Goal: Navigation & Orientation: Find specific page/section

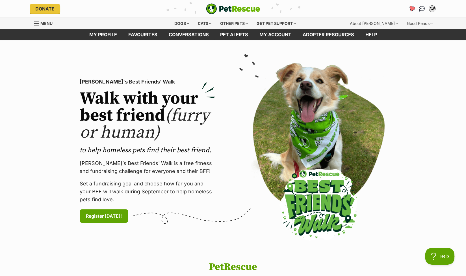
click at [412, 8] on icon "Favourites" at bounding box center [411, 8] width 7 height 7
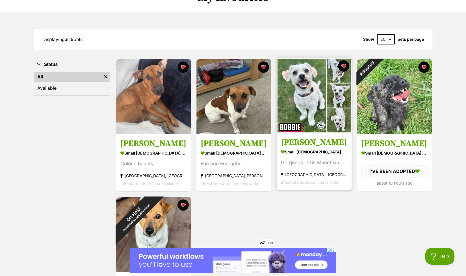
click at [314, 103] on img at bounding box center [314, 95] width 75 height 75
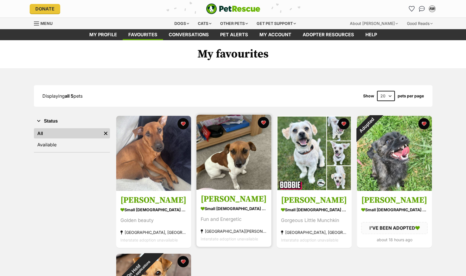
click at [240, 155] on img at bounding box center [233, 151] width 75 height 75
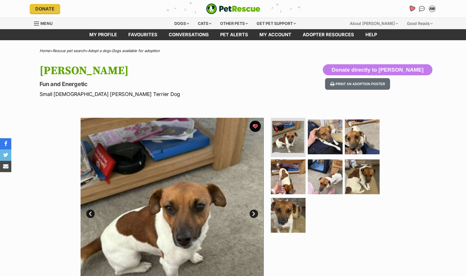
click at [410, 7] on icon "Favourites" at bounding box center [411, 8] width 7 height 7
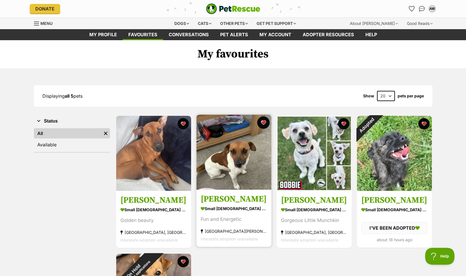
click at [262, 122] on button "favourite" at bounding box center [263, 122] width 12 height 12
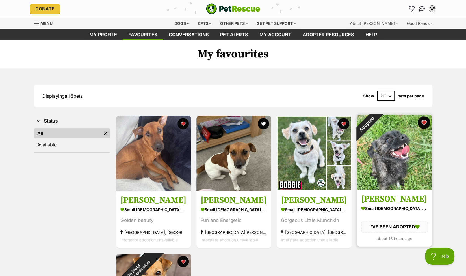
click at [423, 121] on button "favourite" at bounding box center [424, 122] width 12 height 12
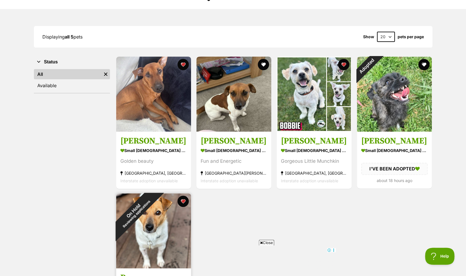
scroll to position [28, 0]
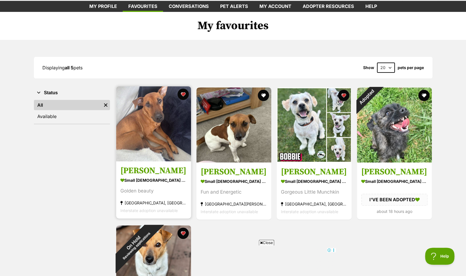
click at [145, 125] on img at bounding box center [153, 123] width 75 height 75
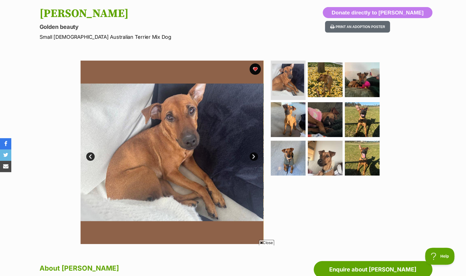
scroll to position [57, 0]
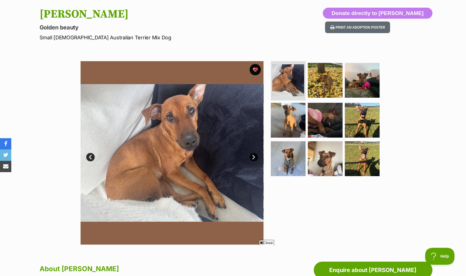
click at [251, 155] on link "Next" at bounding box center [254, 157] width 8 height 8
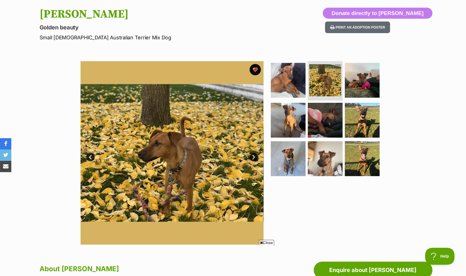
scroll to position [0, 0]
click at [251, 155] on link "Next" at bounding box center [254, 157] width 8 height 8
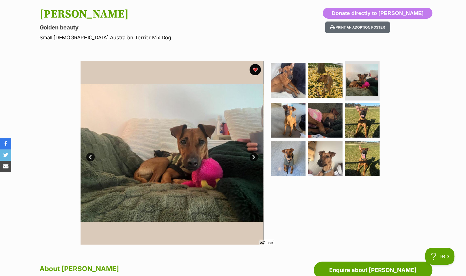
click at [251, 155] on link "Next" at bounding box center [254, 157] width 8 height 8
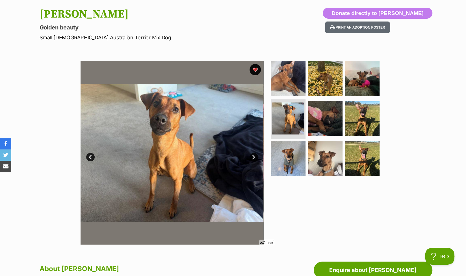
click at [251, 155] on link "Next" at bounding box center [254, 157] width 8 height 8
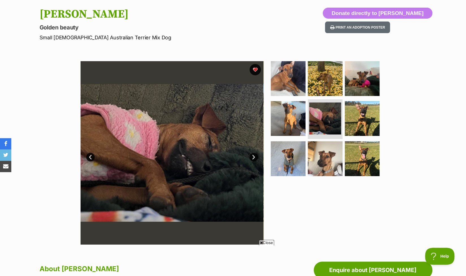
click at [251, 155] on link "Next" at bounding box center [254, 157] width 8 height 8
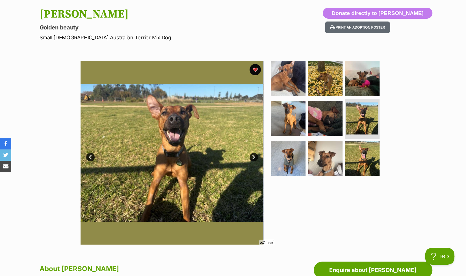
click at [251, 155] on link "Next" at bounding box center [254, 157] width 8 height 8
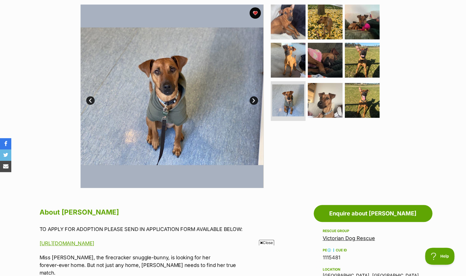
scroll to position [28, 0]
